Goal: Find specific page/section: Find specific page/section

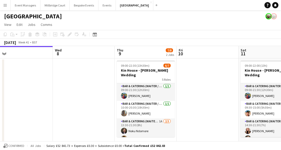
scroll to position [0, 194]
drag, startPoint x: 174, startPoint y: 71, endPoint x: 165, endPoint y: 70, distance: 9.1
click at [165, 70] on app-calendar-viewport "Sat 4 6/9 1 Job Sun 5 Mon 6 Tue 7 Wed 8 Thu 9 7/8 2 Jobs Fri 10 Sat 11 8/9 2 Jo…" at bounding box center [140, 139] width 281 height 187
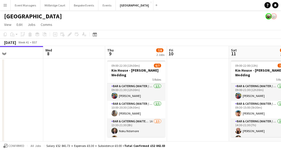
scroll to position [0, 204]
drag, startPoint x: 148, startPoint y: 92, endPoint x: 138, endPoint y: 91, distance: 10.3
click at [138, 91] on app-calendar-viewport "Sat 4 6/9 1 Job Sun 5 Mon 6 Tue 7 Wed 8 Thu 9 7/8 2 Jobs Fri 10 Sat 11 8/9 2 Jo…" at bounding box center [140, 139] width 281 height 187
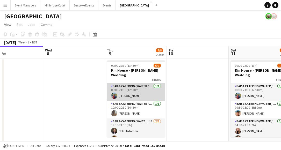
click at [133, 90] on app-card-role "Bar & Catering (Waiter / waitress) [DATE] 09:00-21:30 (12h30m) [PERSON_NAME]" at bounding box center [136, 92] width 58 height 18
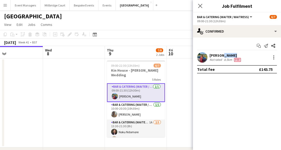
drag, startPoint x: 230, startPoint y: 56, endPoint x: 221, endPoint y: 55, distance: 9.8
click at [221, 55] on div "[PERSON_NAME]" at bounding box center [225, 55] width 32 height 5
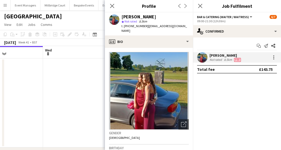
click at [217, 99] on mat-expansion-panel "check Confirmed Start chat Send notification Share [PERSON_NAME] Not rated 8.5k…" at bounding box center [237, 93] width 88 height 112
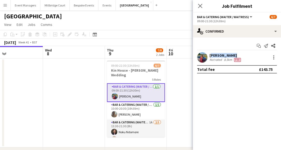
drag, startPoint x: 232, startPoint y: 55, endPoint x: 209, endPoint y: 56, distance: 23.0
click at [209, 56] on div "[PERSON_NAME]" at bounding box center [225, 55] width 32 height 5
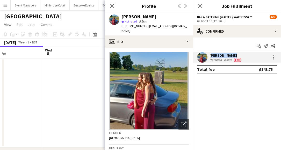
copy div "[PERSON_NAME]"
click at [114, 6] on icon "Close pop-in" at bounding box center [111, 5] width 5 height 5
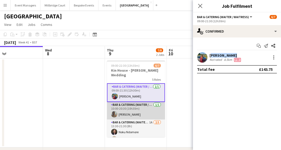
click at [122, 108] on app-card-role "Bar & Catering (Waiter / waitress) [DATE] 10:00-20:30 (10h30m) [PERSON_NAME]" at bounding box center [136, 111] width 58 height 18
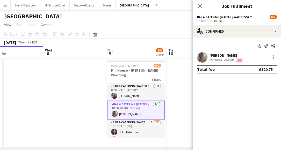
drag, startPoint x: 237, startPoint y: 54, endPoint x: 209, endPoint y: 55, distance: 27.7
click at [209, 55] on div "[PERSON_NAME]" at bounding box center [226, 55] width 34 height 5
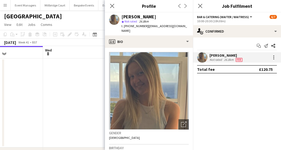
copy div "[PERSON_NAME]"
click at [110, 7] on icon at bounding box center [111, 5] width 5 height 5
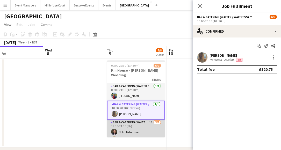
click at [140, 122] on app-card-role "Bar & Catering (Waiter / waitress) 1A [DATE] 13:30-21:30 (8h) Noku Ndomore [PER…" at bounding box center [136, 135] width 58 height 33
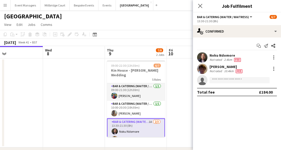
drag, startPoint x: 234, startPoint y: 56, endPoint x: 209, endPoint y: 56, distance: 24.8
click at [209, 56] on div "Noku Ndomore" at bounding box center [225, 55] width 32 height 5
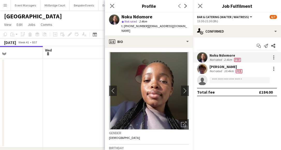
copy div "Noku Ndomore"
drag, startPoint x: 234, startPoint y: 67, endPoint x: 210, endPoint y: 67, distance: 23.8
click at [210, 67] on div "[PERSON_NAME]" at bounding box center [226, 66] width 34 height 5
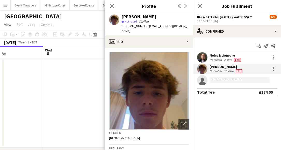
copy div "[PERSON_NAME]"
click at [112, 5] on icon "Close pop-in" at bounding box center [111, 5] width 5 height 5
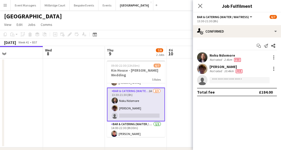
scroll to position [37, 0]
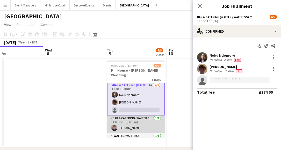
click at [134, 118] on app-card-role "Bar & Catering (Waiter / waitress) [DATE] 14:00-22:30 (8h30m) [PERSON_NAME]" at bounding box center [136, 124] width 58 height 18
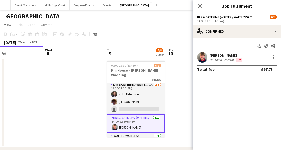
scroll to position [36, 0]
drag, startPoint x: 236, startPoint y: 54, endPoint x: 208, endPoint y: 55, distance: 27.2
click at [208, 55] on div "[PERSON_NAME] Not rated 26.9km Fee" at bounding box center [237, 57] width 88 height 10
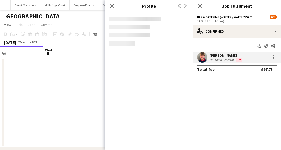
copy div "[PERSON_NAME]"
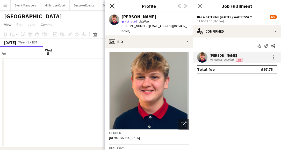
click at [113, 6] on icon "Close pop-in" at bounding box center [111, 5] width 5 height 5
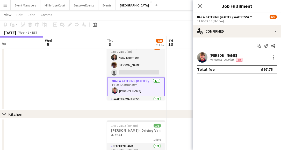
scroll to position [37, 0]
click at [141, 96] on app-card-role "-Waiter/Waitress [DATE] 16:00-21:00 (5h) [PERSON_NAME]" at bounding box center [136, 105] width 58 height 18
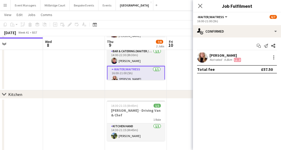
scroll to position [58, 0]
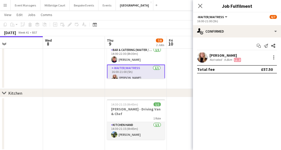
drag, startPoint x: 237, startPoint y: 55, endPoint x: 209, endPoint y: 55, distance: 27.7
click at [209, 55] on div "[PERSON_NAME]" at bounding box center [225, 55] width 32 height 5
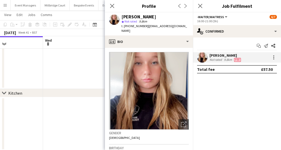
copy div "[PERSON_NAME]"
click at [112, 4] on icon "Close pop-in" at bounding box center [111, 5] width 5 height 5
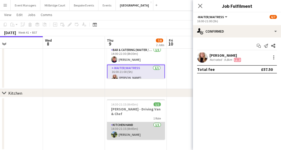
click at [140, 128] on app-card-role "Kitchen Hand [DATE] 14:30-21:15 (6h45m) [PERSON_NAME]" at bounding box center [136, 131] width 58 height 18
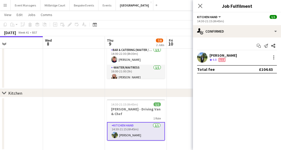
scroll to position [44, 0]
click at [140, 128] on app-card-role "Kitchen Hand [DATE] 14:30-21:15 (6h45m) [PERSON_NAME]" at bounding box center [136, 131] width 58 height 19
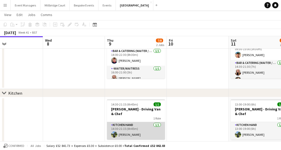
click at [137, 122] on app-card-role "Kitchen Hand [DATE] 14:30-21:15 (6h45m) [PERSON_NAME]" at bounding box center [136, 131] width 58 height 18
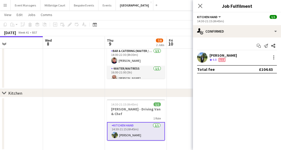
drag, startPoint x: 239, startPoint y: 54, endPoint x: 209, endPoint y: 54, distance: 29.2
click at [209, 54] on div "[PERSON_NAME] Crew rating 4.8 Fee" at bounding box center [237, 57] width 88 height 10
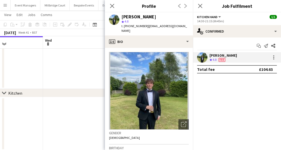
copy div "[PERSON_NAME]"
click at [199, 6] on icon "Close pop-in" at bounding box center [199, 5] width 5 height 5
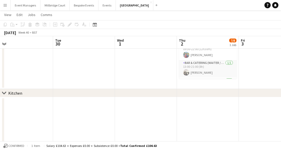
scroll to position [0, 129]
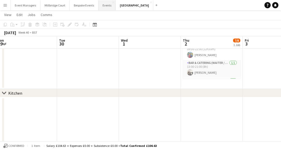
click at [106, 6] on button "Events Close" at bounding box center [106, 5] width 17 height 10
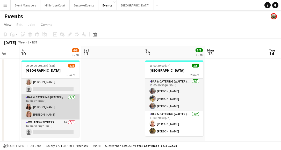
click at [45, 106] on app-card-role "Bar & Catering (Waiter / waitress) [DATE] 16:30-22:30 (6h) [PERSON_NAME] [PERSO…" at bounding box center [50, 106] width 58 height 25
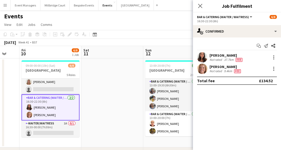
click at [214, 54] on div "[PERSON_NAME]" at bounding box center [226, 55] width 34 height 5
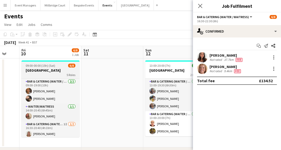
scroll to position [53, 0]
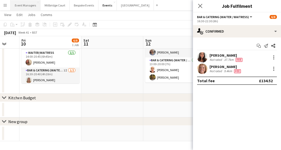
click at [34, 7] on button "Event Managers Close" at bounding box center [26, 5] width 30 height 10
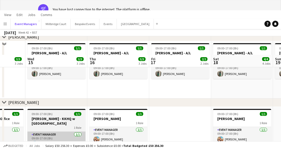
scroll to position [4, 0]
